Goal: Navigation & Orientation: Find specific page/section

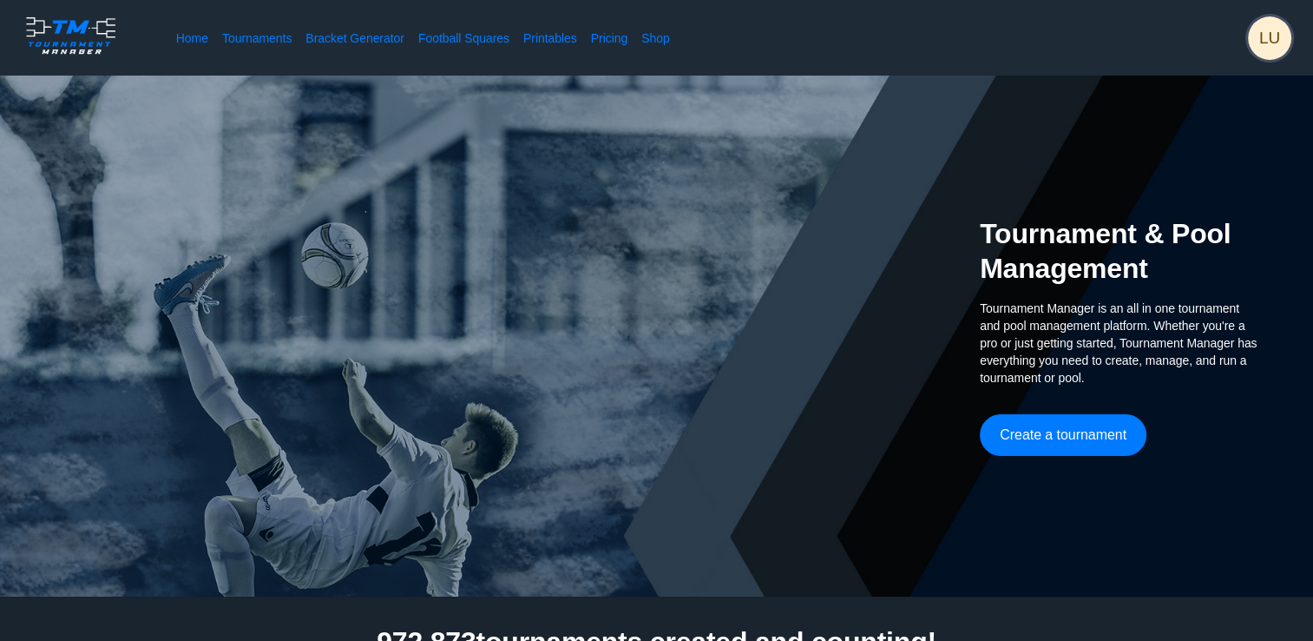
click at [1278, 43] on span "LU" at bounding box center [1269, 37] width 43 height 43
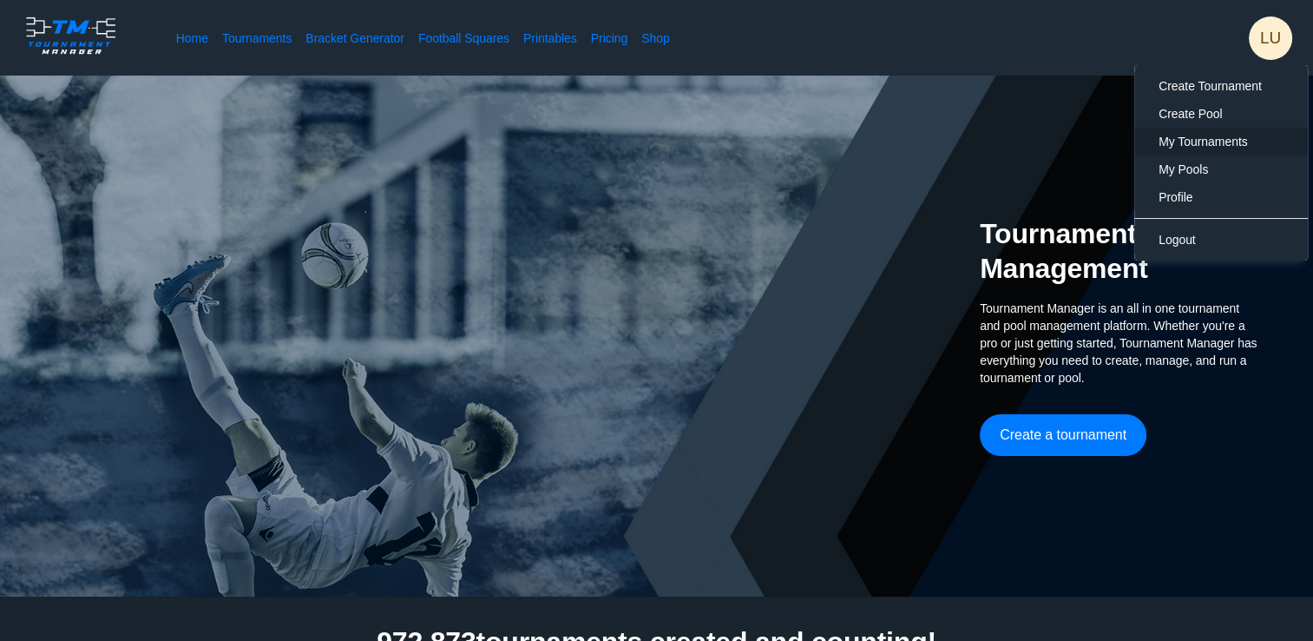
click at [1229, 141] on span "My Tournaments" at bounding box center [1203, 142] width 89 height 14
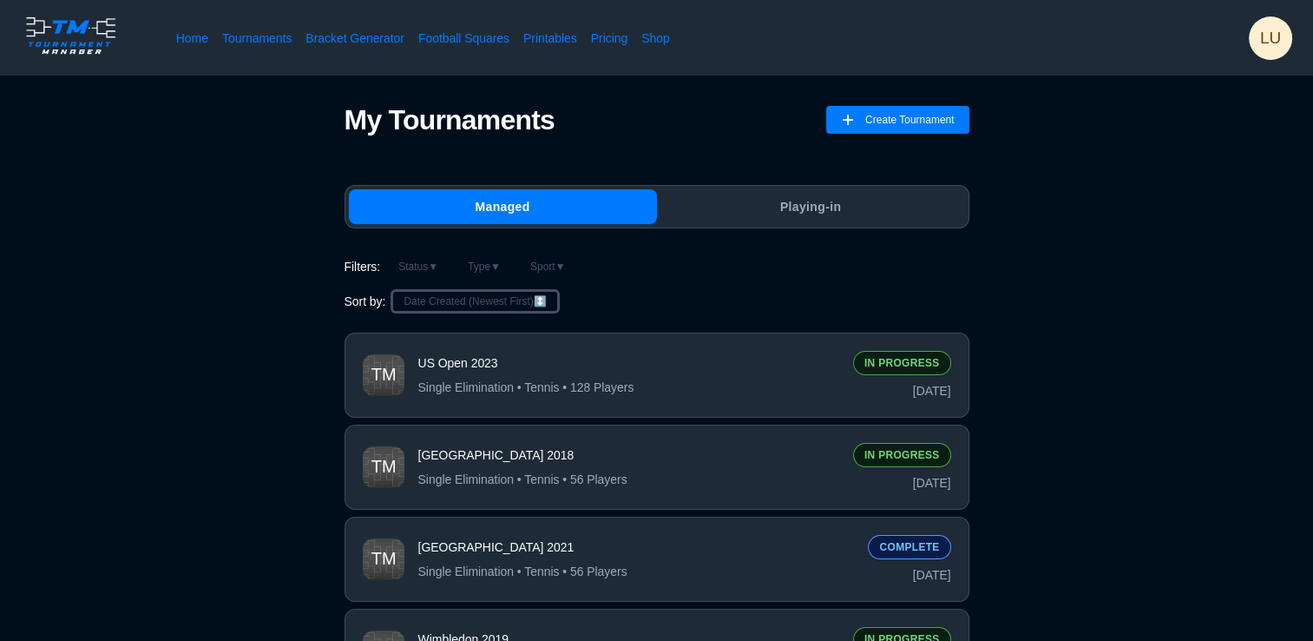
click at [525, 300] on button "Date Created (Newest First) ↕️" at bounding box center [474, 301] width 165 height 21
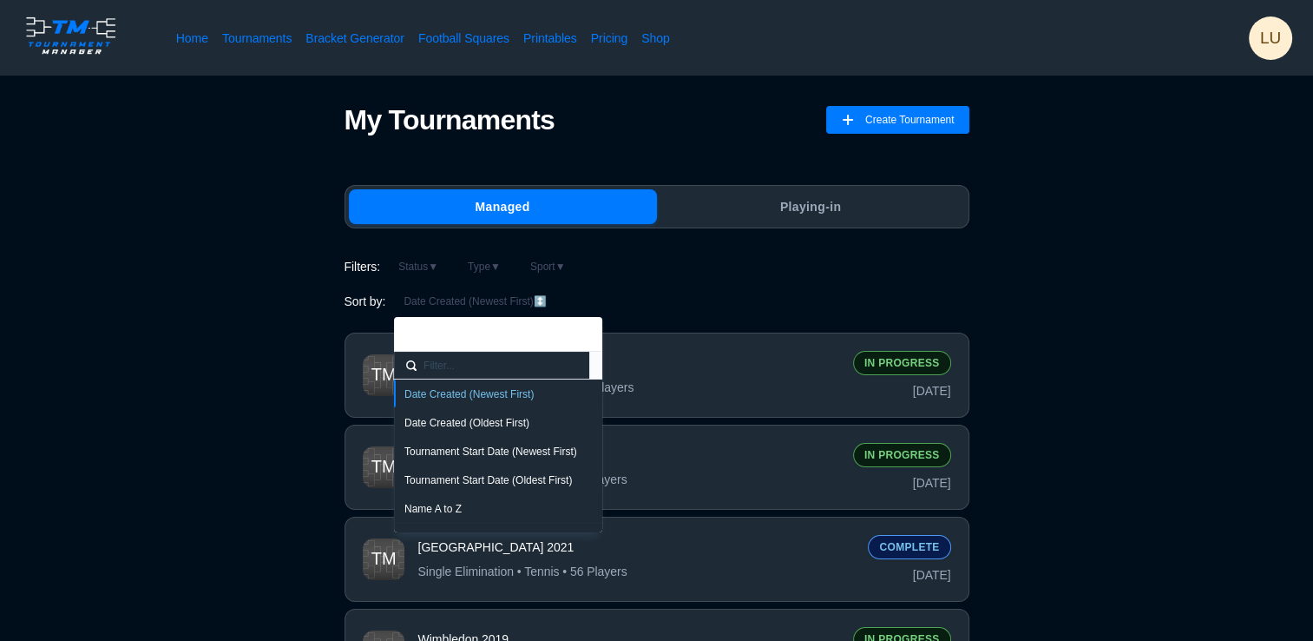
click at [443, 505] on div "Name A to Z" at bounding box center [497, 509] width 187 height 14
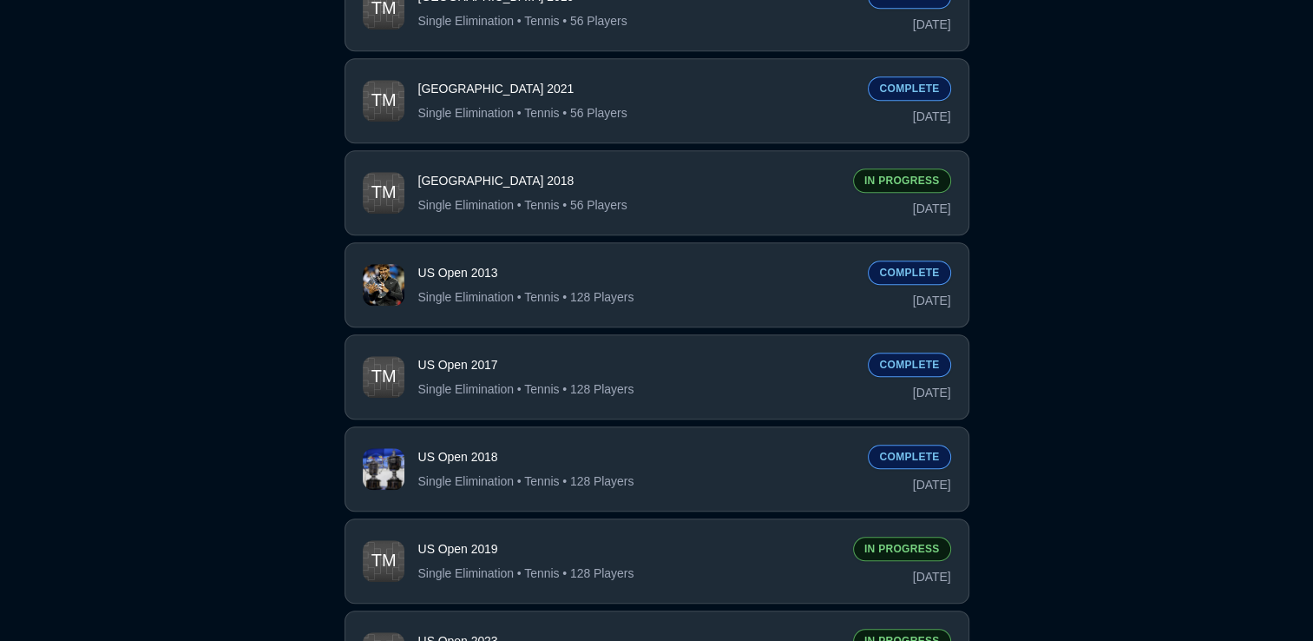
scroll to position [1649, 0]
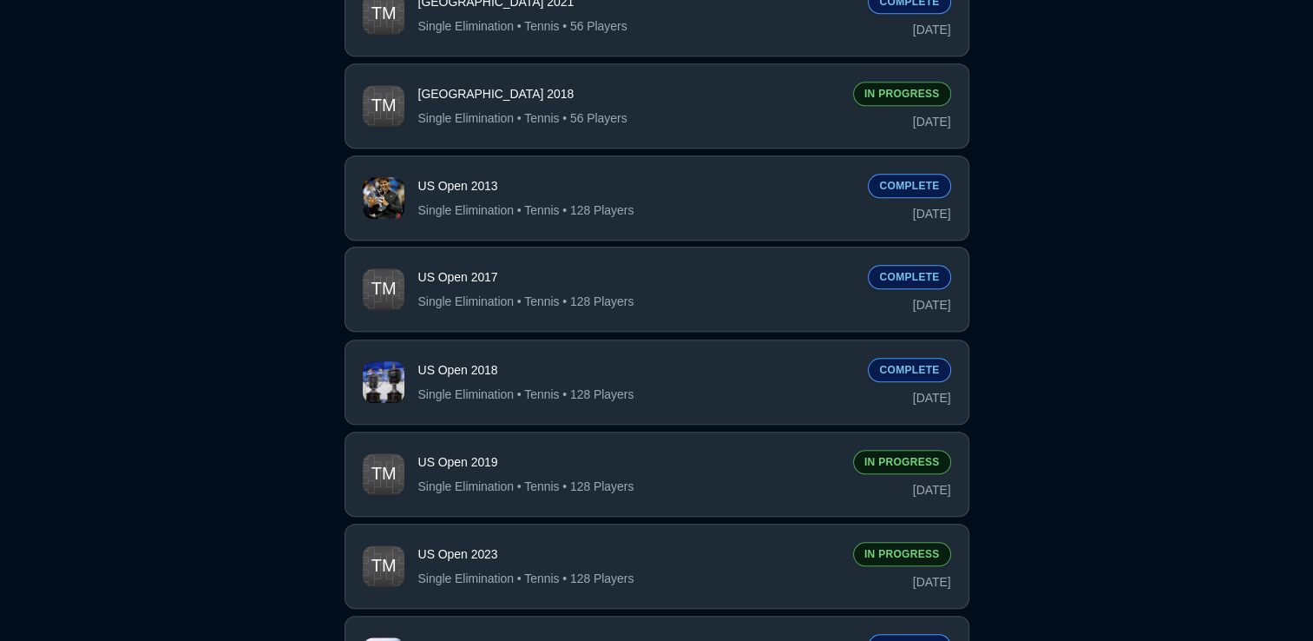
click at [692, 286] on span "US Open 2017" at bounding box center [636, 276] width 437 height 17
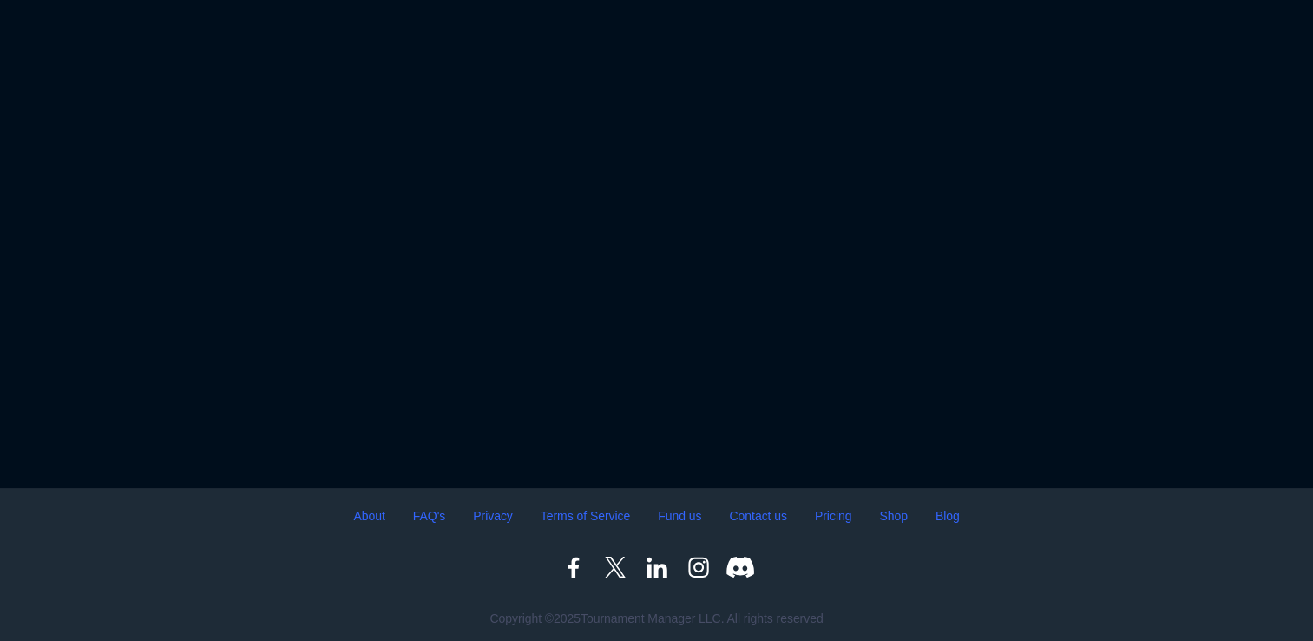
scroll to position [162, 0]
